Goal: Find contact information: Find contact information

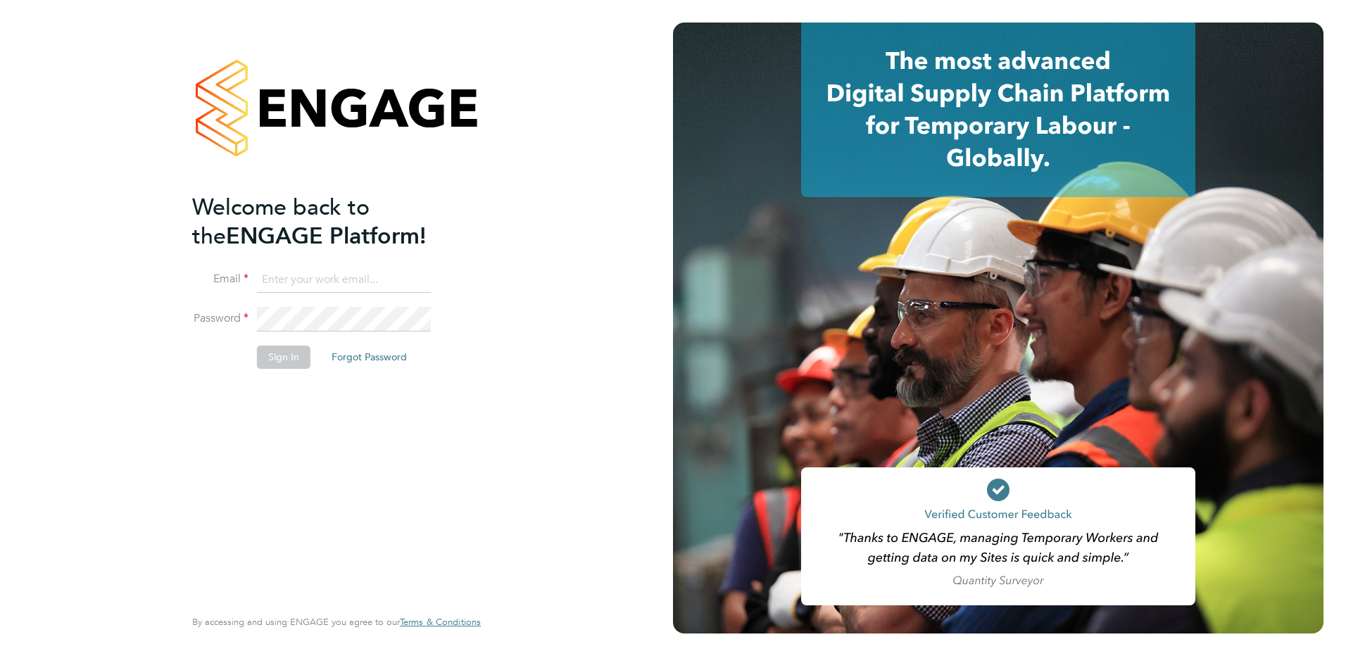
type input "admin@crestplus.com"
click at [275, 360] on button "Sign In" at bounding box center [284, 357] width 54 height 23
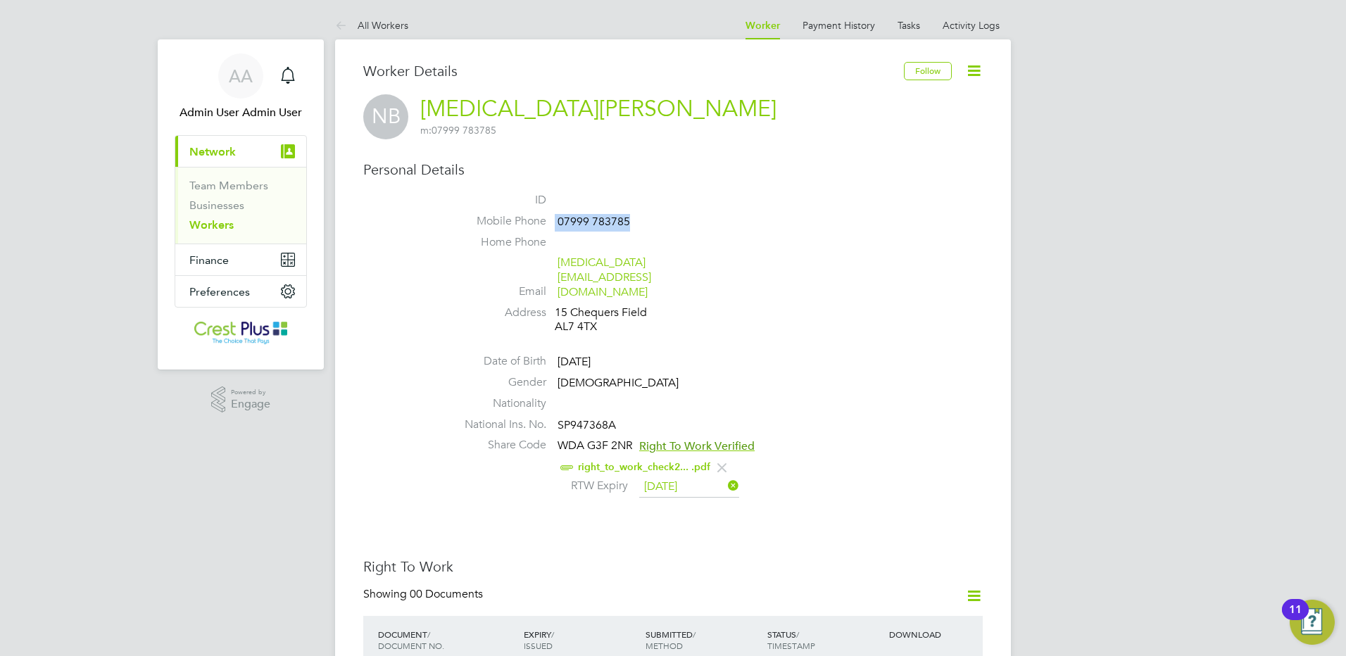
drag, startPoint x: 635, startPoint y: 223, endPoint x: 556, endPoint y: 221, distance: 78.9
click at [556, 221] on li "Mobile Phone [PHONE_NUMBER]" at bounding box center [715, 224] width 535 height 21
copy li "07999 783785"
